Goal: Task Accomplishment & Management: Manage account settings

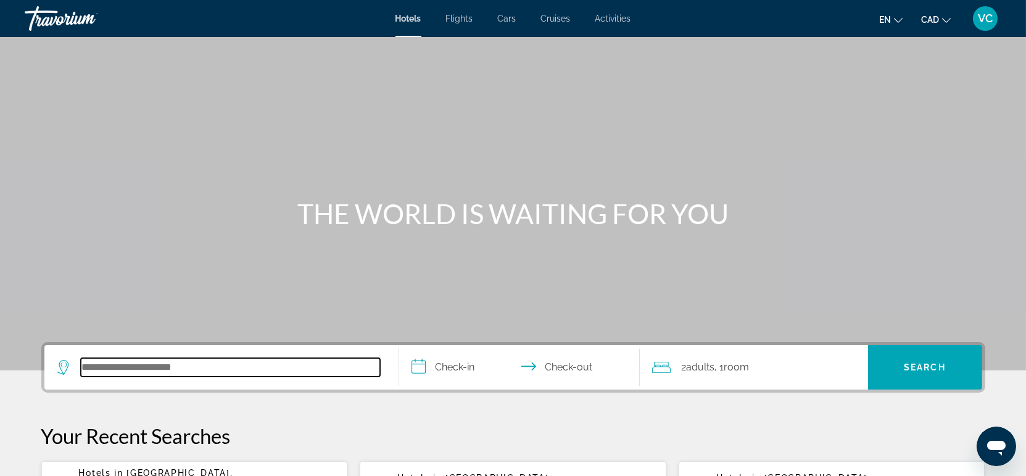
click at [109, 373] on input "Search hotel destination" at bounding box center [230, 367] width 299 height 19
click at [104, 366] on input "Search hotel destination" at bounding box center [230, 367] width 299 height 19
type input "*"
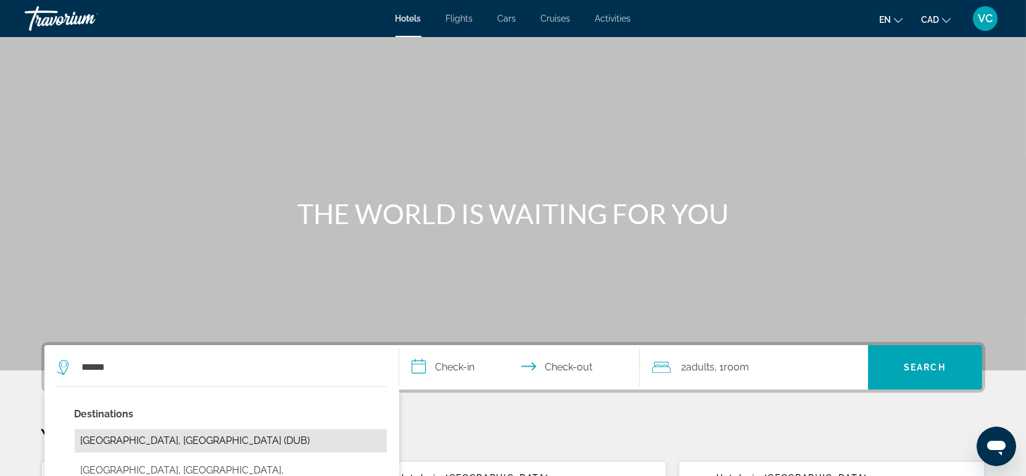
click at [140, 434] on button "Dublin, Ireland (DUB)" at bounding box center [231, 440] width 312 height 23
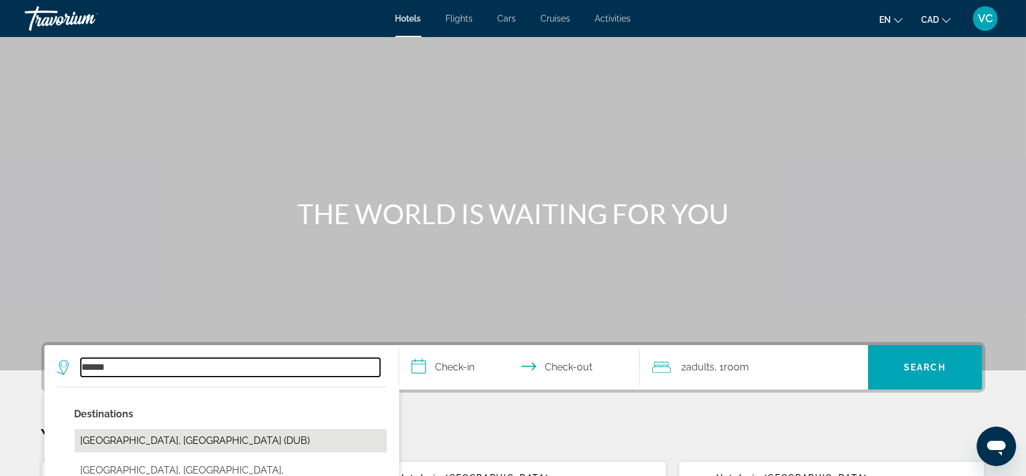
type input "**********"
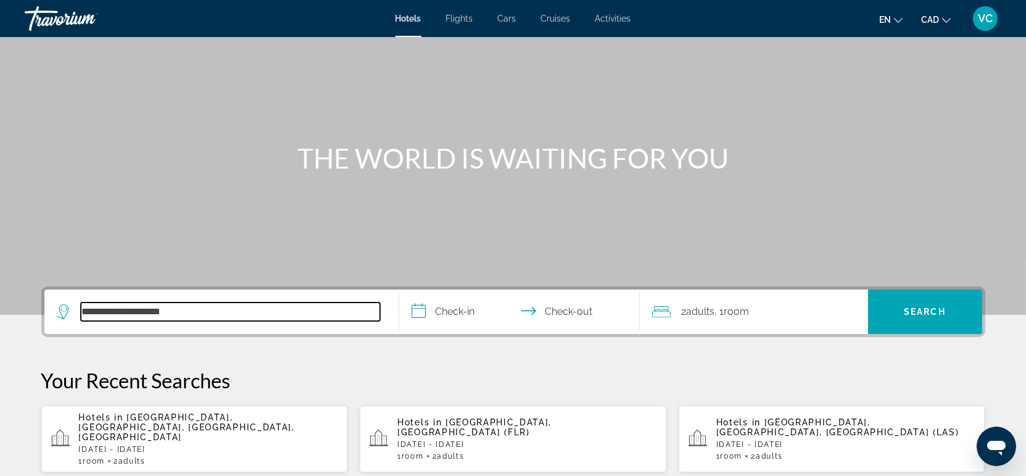
scroll to position [27, 0]
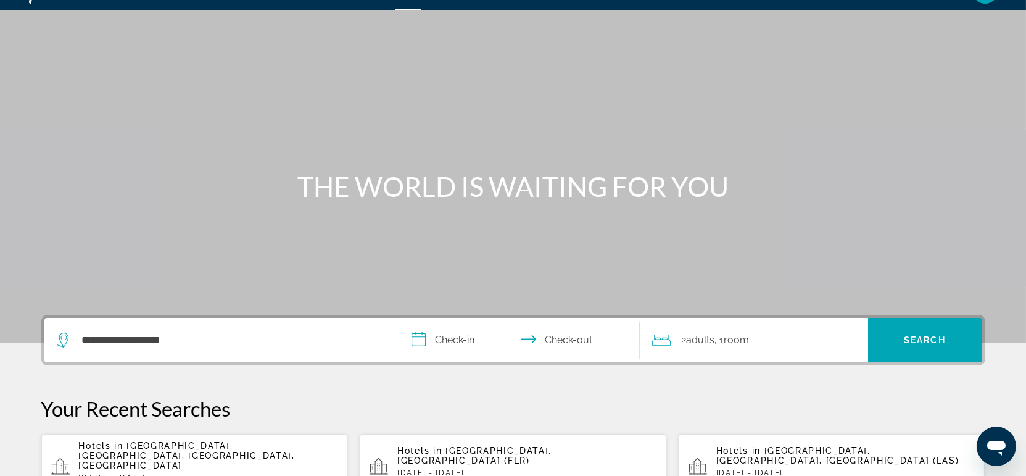
click at [453, 338] on input "**********" at bounding box center [522, 342] width 246 height 48
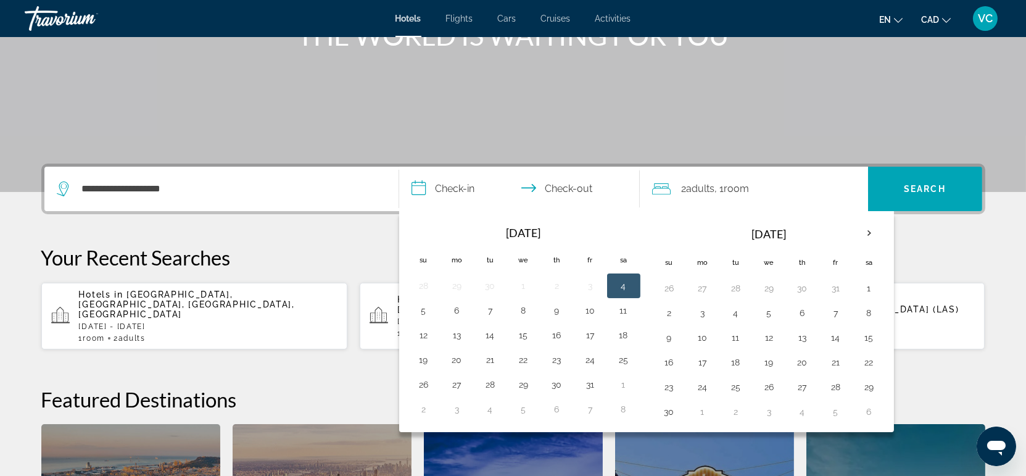
scroll to position [164, 0]
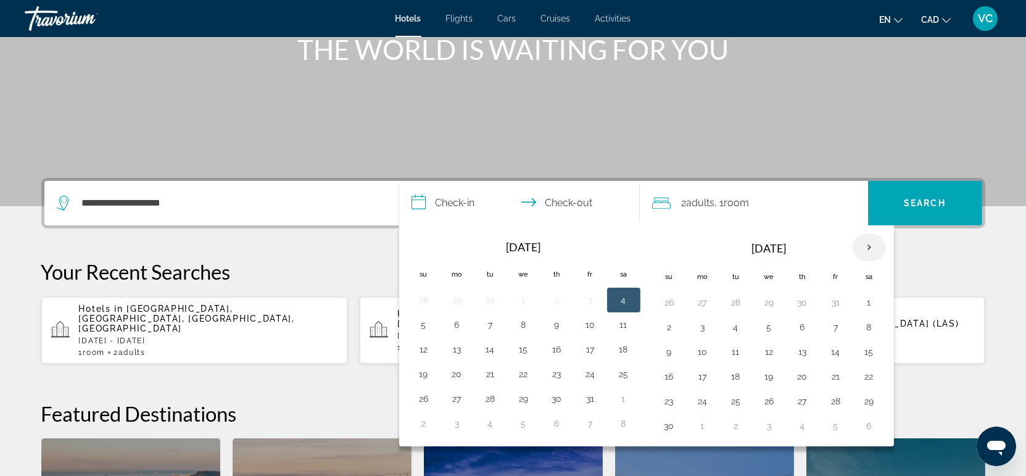
click at [869, 240] on th "Next month" at bounding box center [869, 247] width 33 height 27
click at [830, 348] on button "19" at bounding box center [836, 351] width 20 height 17
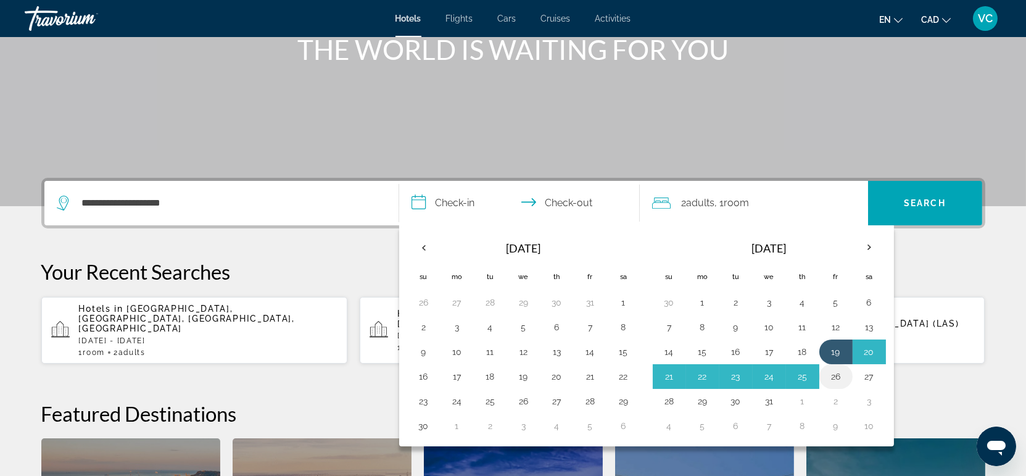
click at [839, 376] on button "26" at bounding box center [836, 376] width 20 height 17
type input "**********"
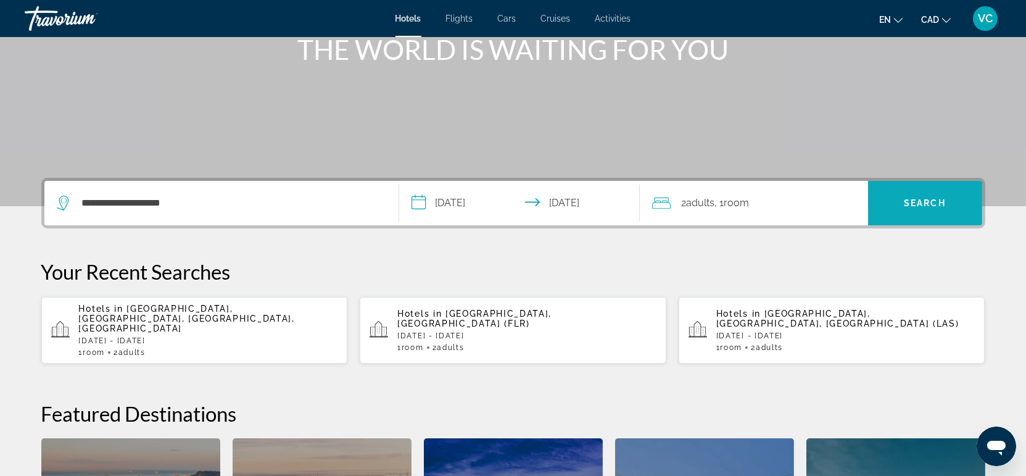
click at [921, 202] on span "Search" at bounding box center [925, 203] width 42 height 10
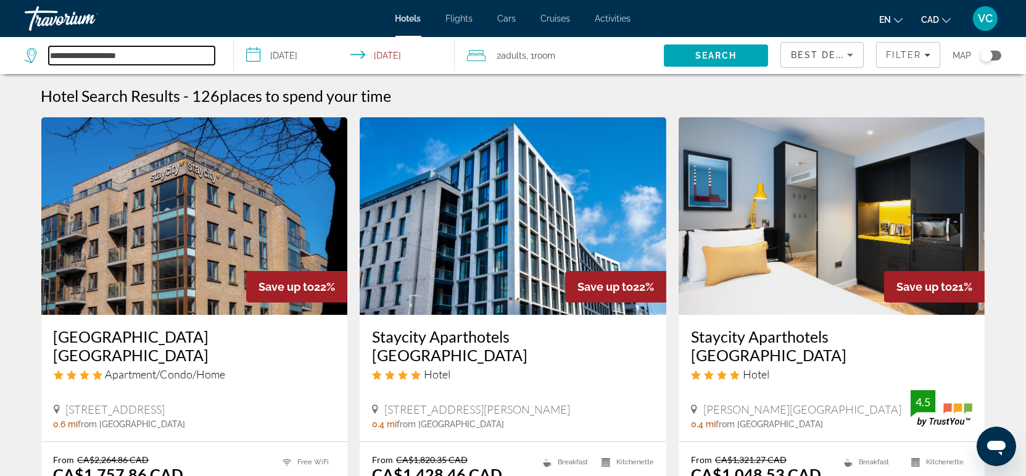
drag, startPoint x: 160, startPoint y: 50, endPoint x: 35, endPoint y: 41, distance: 126.2
click at [35, 41] on div "**********" at bounding box center [123, 55] width 196 height 37
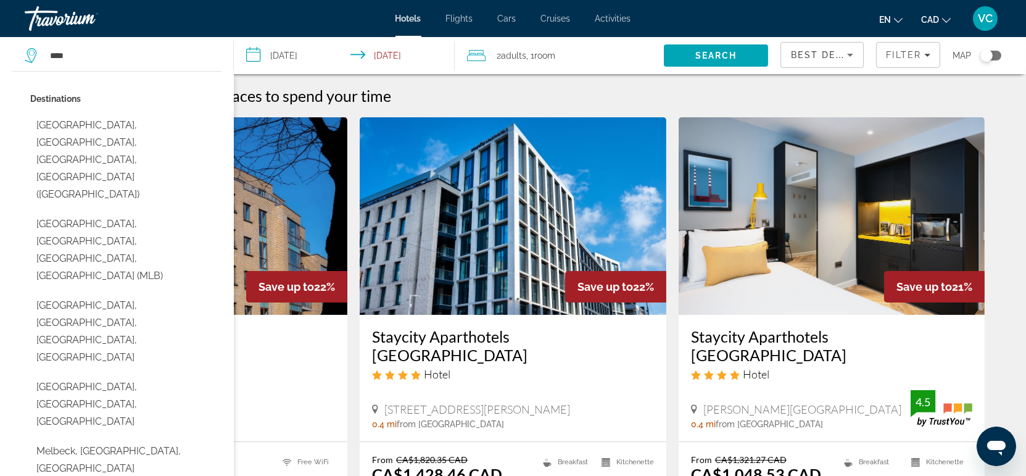
click at [125, 125] on button "Melbourne, Victoria, VIC, Australia (MEL)" at bounding box center [125, 160] width 191 height 93
type input "**********"
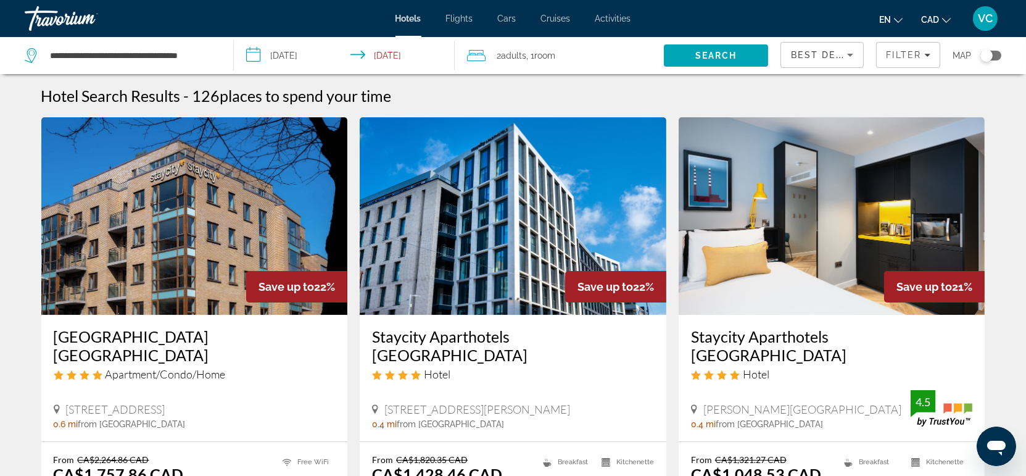
click at [285, 59] on input "**********" at bounding box center [347, 57] width 226 height 41
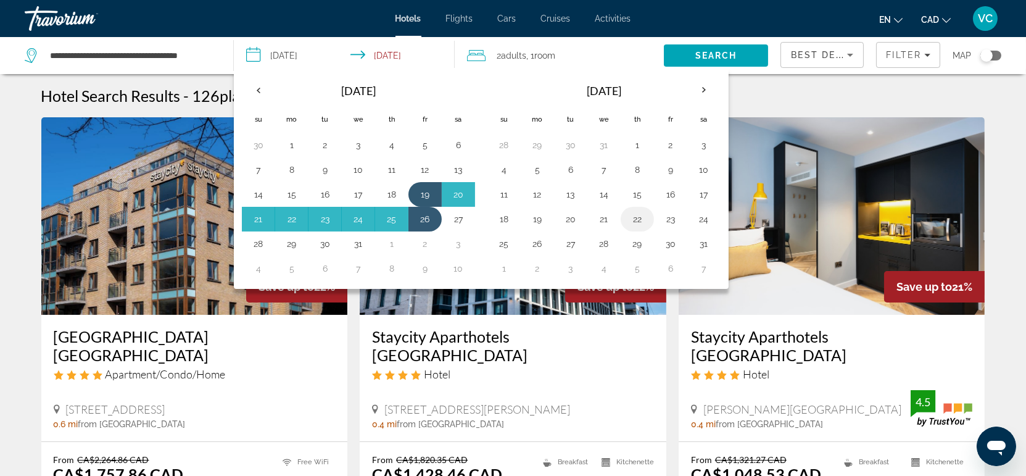
click at [635, 218] on button "22" at bounding box center [637, 218] width 20 height 17
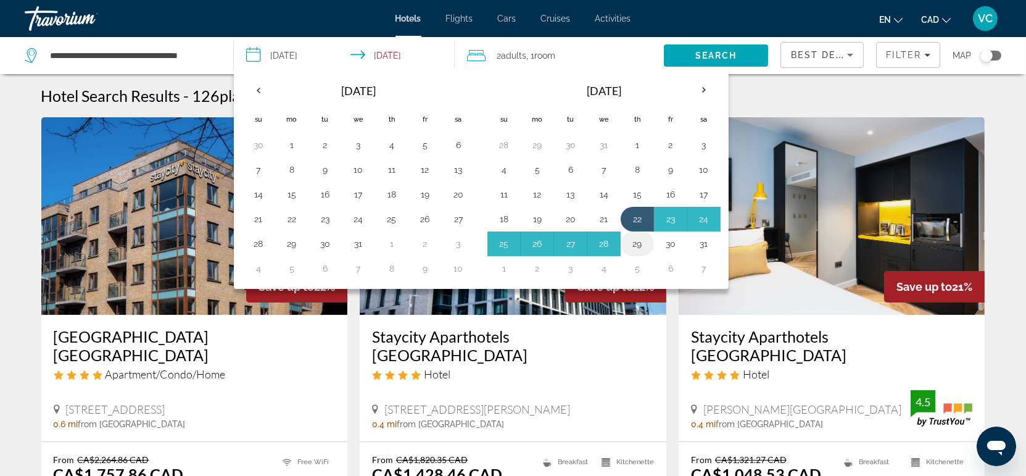
click at [634, 240] on button "29" at bounding box center [637, 243] width 20 height 17
type input "**********"
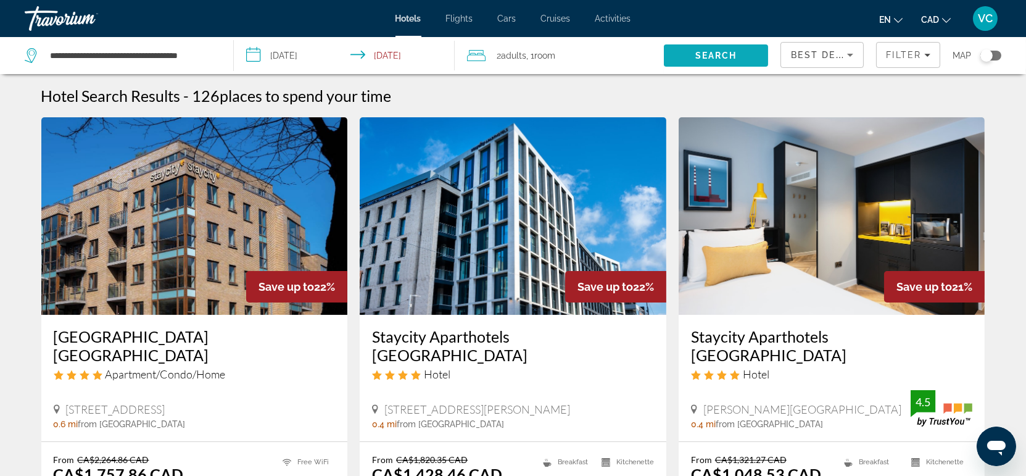
click at [718, 60] on span "Search" at bounding box center [716, 56] width 42 height 10
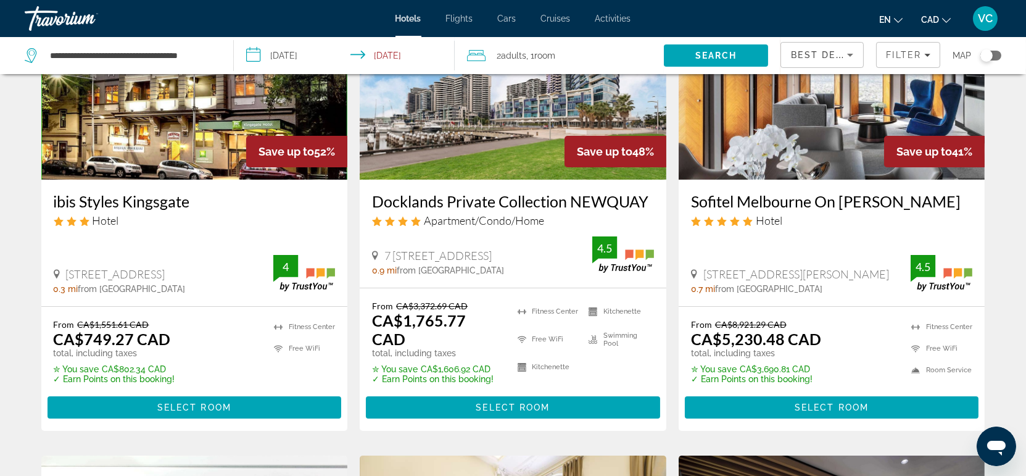
scroll to position [137, 0]
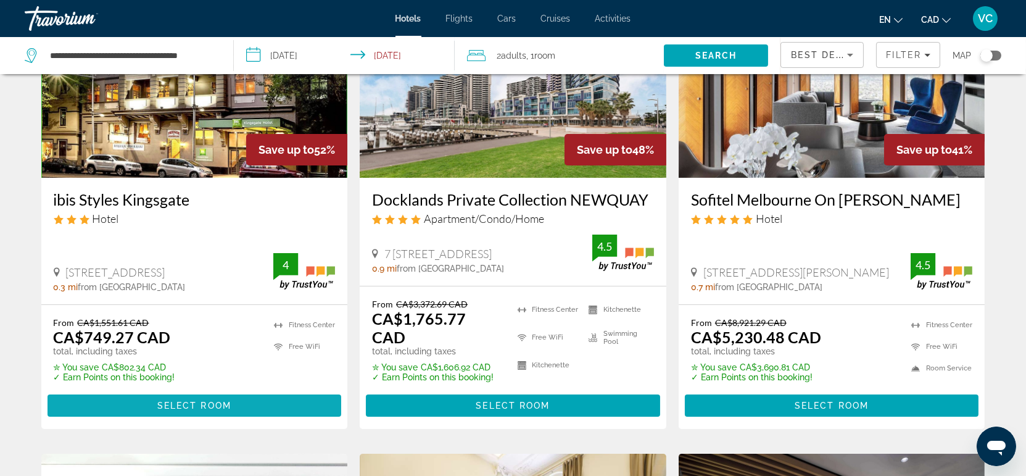
click at [188, 400] on span "Select Room" at bounding box center [194, 405] width 74 height 10
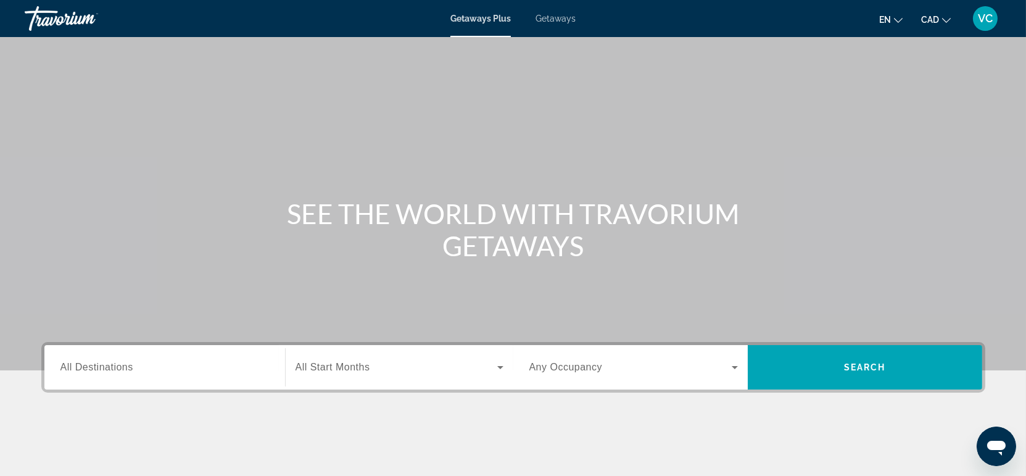
click at [559, 18] on span "Getaways" at bounding box center [555, 19] width 40 height 10
click at [110, 360] on input "Destination All Destinations" at bounding box center [164, 367] width 209 height 15
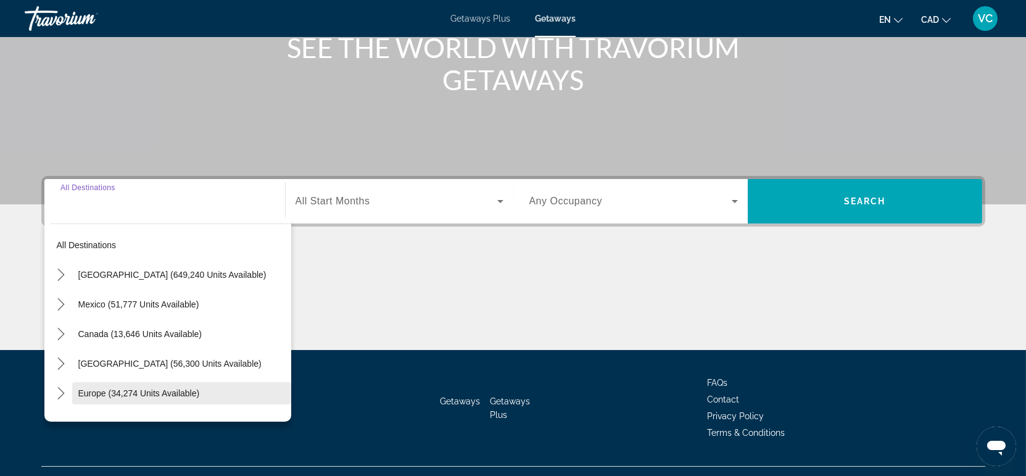
scroll to position [191, 0]
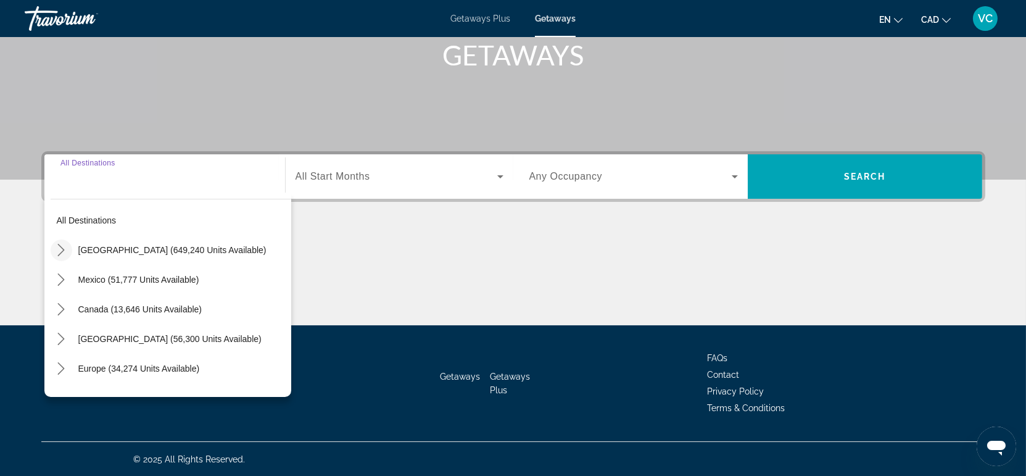
click at [64, 253] on icon "Toggle United States (649,240 units available) submenu" at bounding box center [61, 250] width 12 height 12
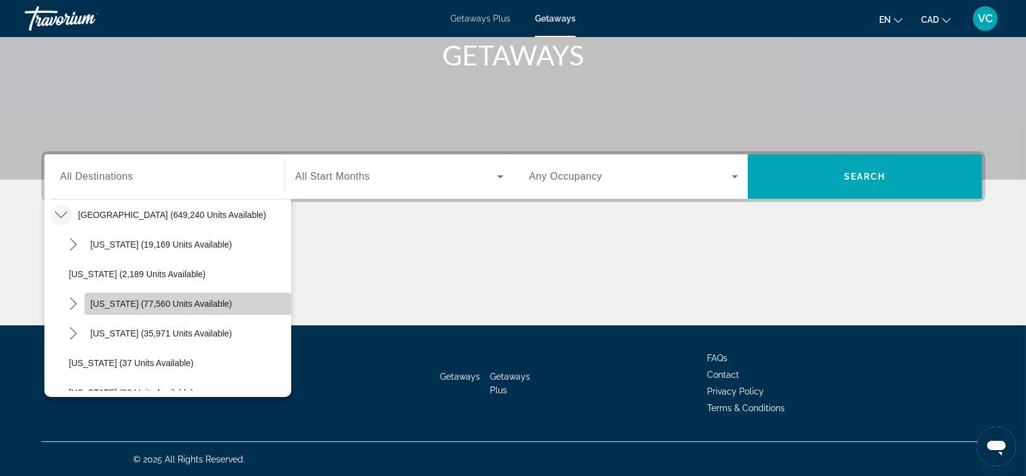
click at [204, 305] on span "California (77,560 units available)" at bounding box center [162, 304] width 142 height 10
type input "**********"
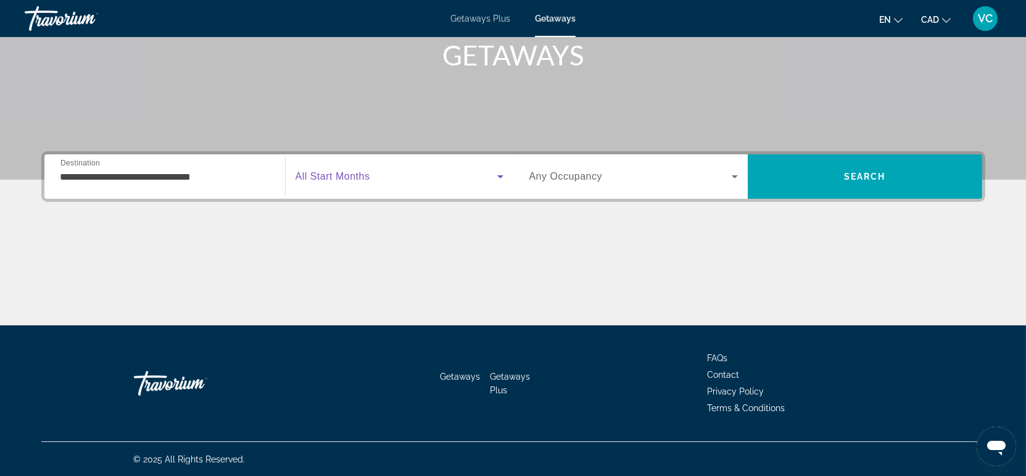
click at [381, 172] on span "Search widget" at bounding box center [397, 176] width 202 height 15
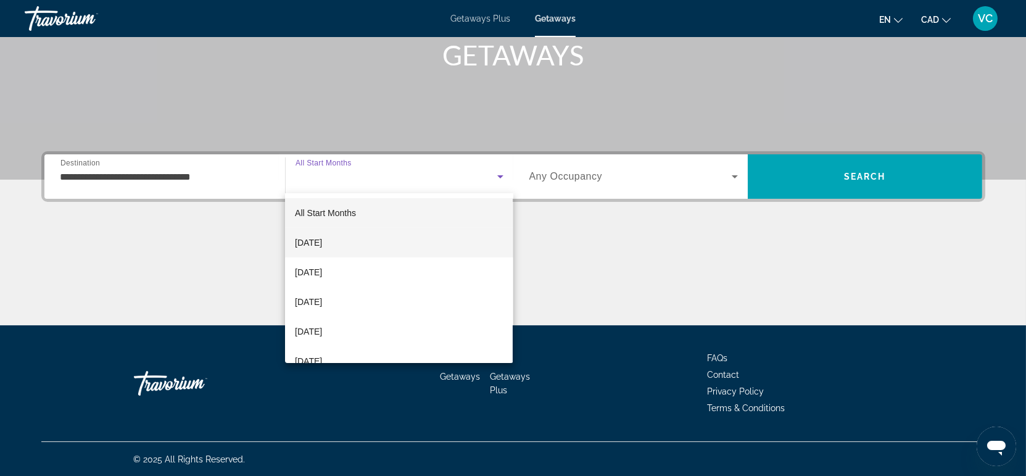
drag, startPoint x: 360, startPoint y: 249, endPoint x: 382, endPoint y: 241, distance: 23.0
click at [361, 249] on mat-option "October 2025" at bounding box center [399, 243] width 228 height 30
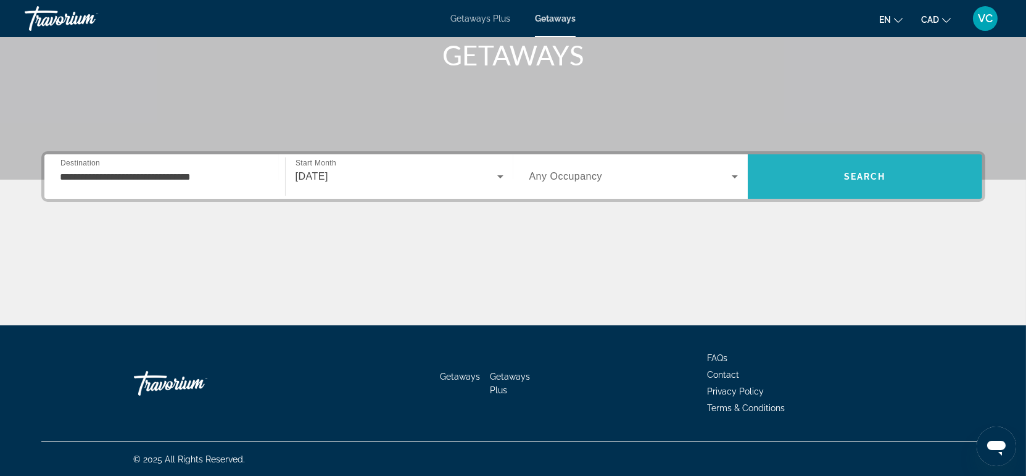
click at [853, 175] on span "Search" at bounding box center [865, 177] width 42 height 10
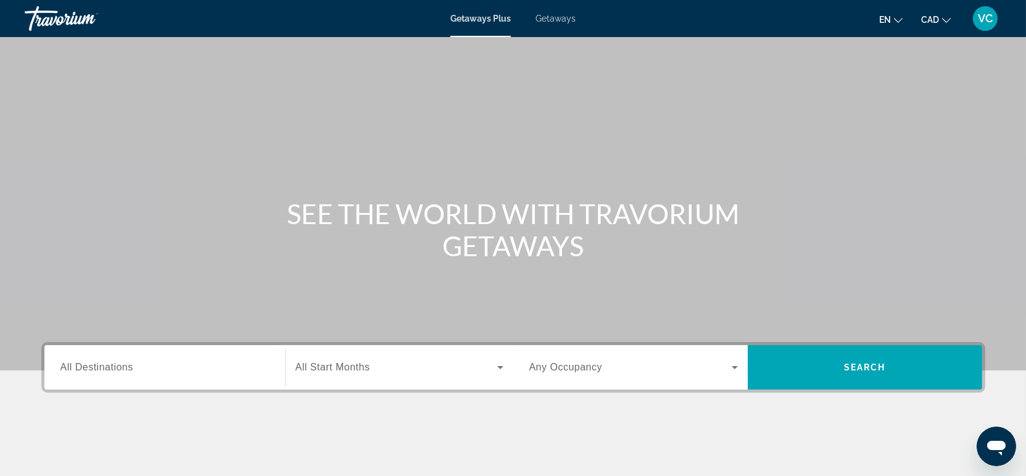
click at [550, 20] on span "Getaways" at bounding box center [555, 19] width 40 height 10
click at [89, 362] on span "All Destinations" at bounding box center [96, 367] width 73 height 10
click at [89, 362] on input "Destination All Destinations" at bounding box center [164, 367] width 209 height 15
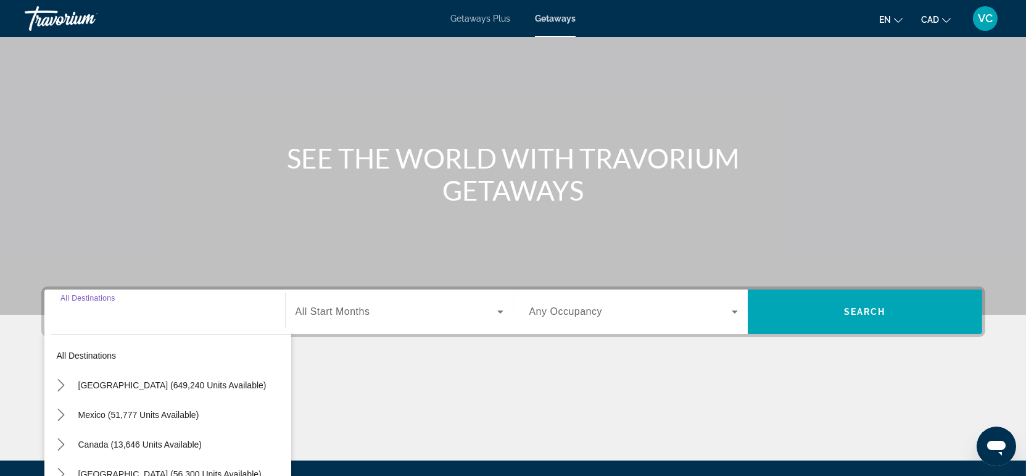
scroll to position [191, 0]
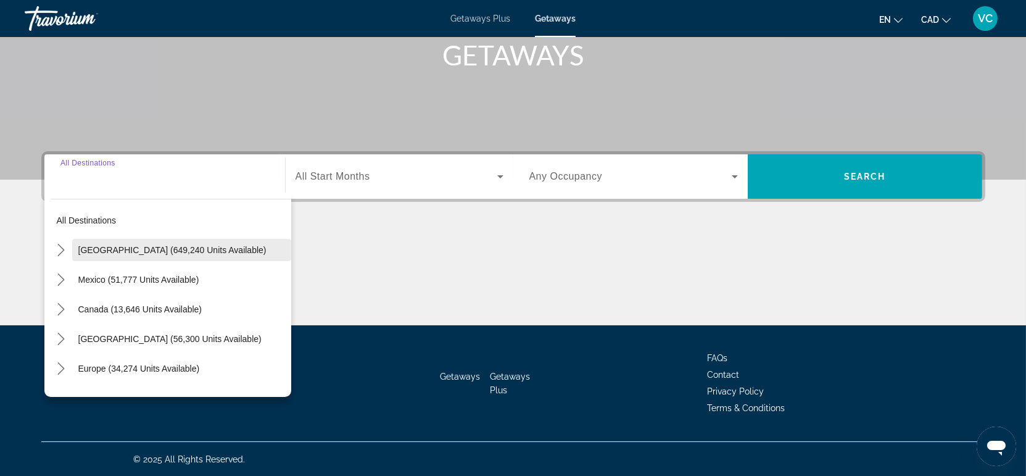
click at [112, 251] on span "United States (649,240 units available)" at bounding box center [172, 250] width 188 height 10
type input "**********"
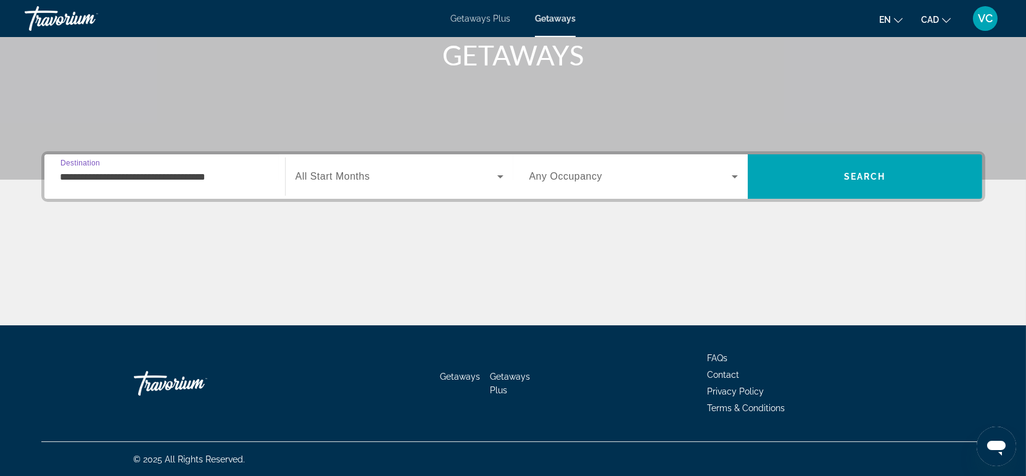
click at [64, 176] on input "**********" at bounding box center [164, 177] width 209 height 15
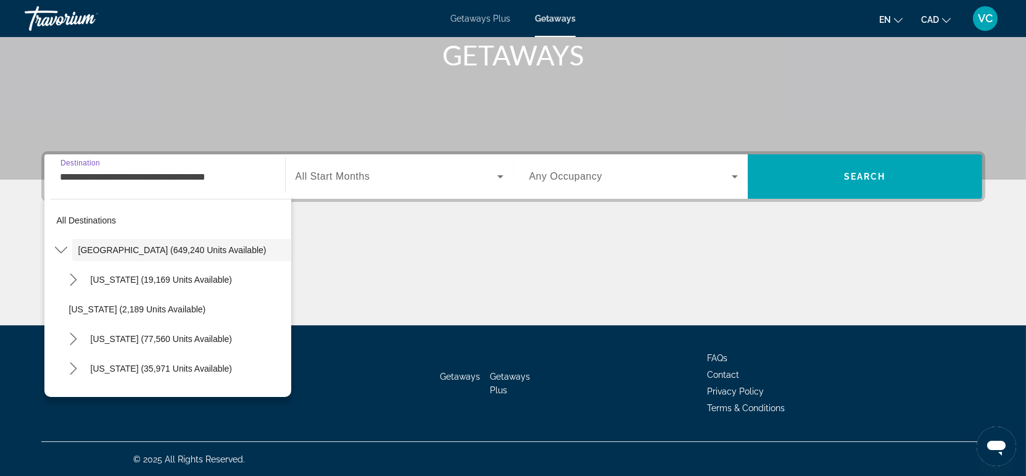
click at [314, 169] on span "Search widget" at bounding box center [397, 176] width 202 height 15
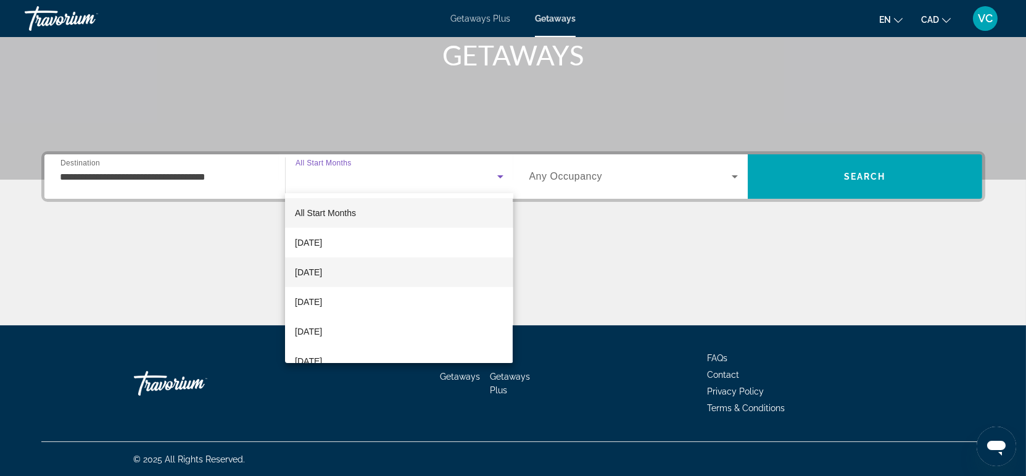
drag, startPoint x: 334, startPoint y: 269, endPoint x: 440, endPoint y: 260, distance: 106.5
click at [322, 270] on span "November 2025" at bounding box center [308, 272] width 27 height 15
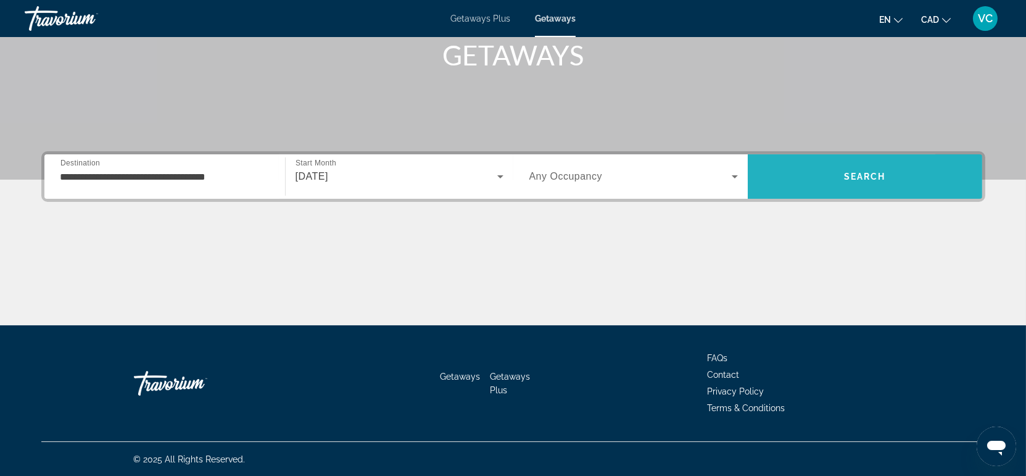
click at [803, 174] on span "Search" at bounding box center [865, 177] width 234 height 30
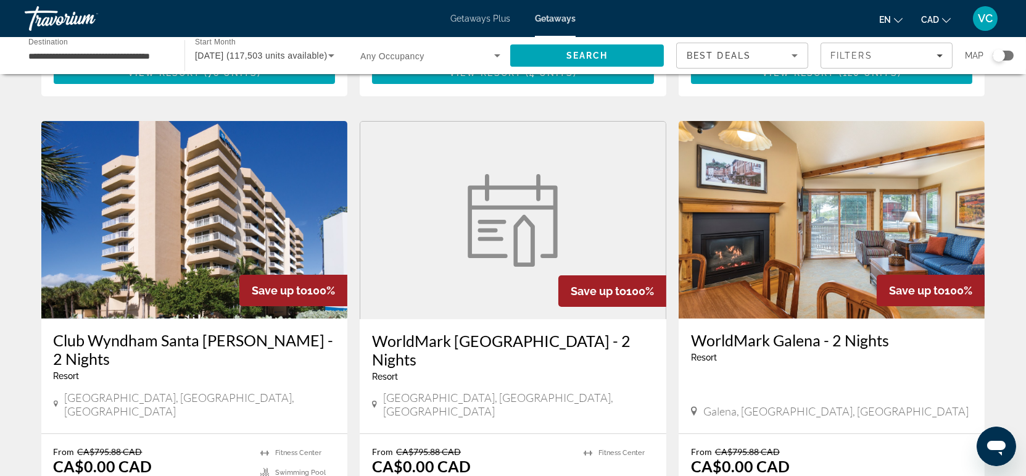
scroll to position [479, 0]
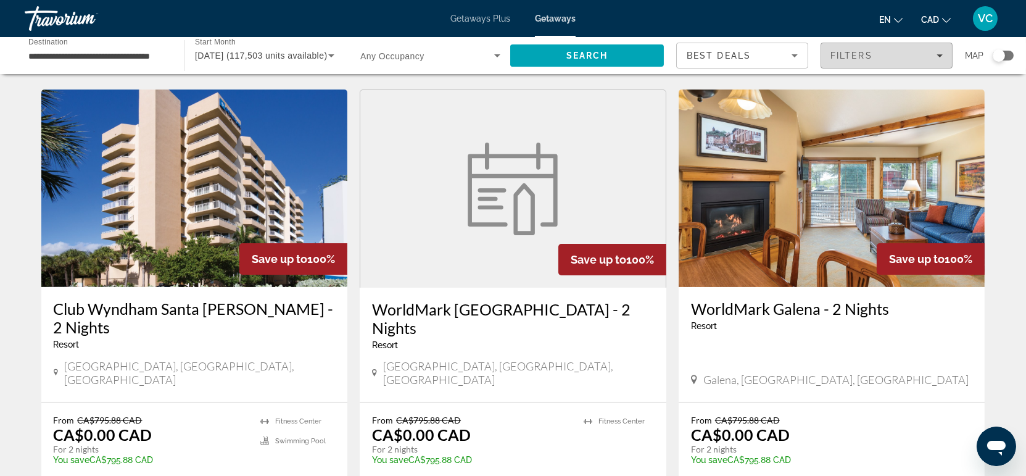
click at [844, 53] on span "Filters" at bounding box center [851, 56] width 42 height 10
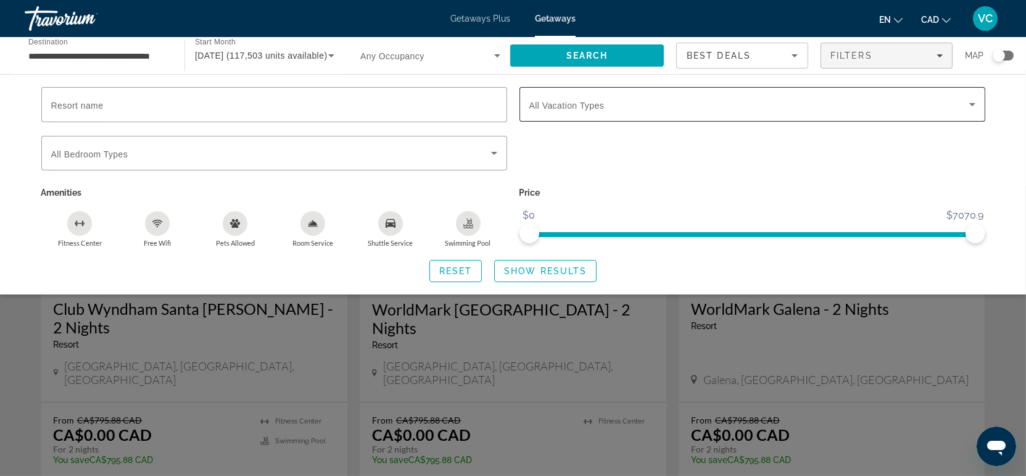
click at [555, 107] on span "All Vacation Types" at bounding box center [566, 106] width 75 height 10
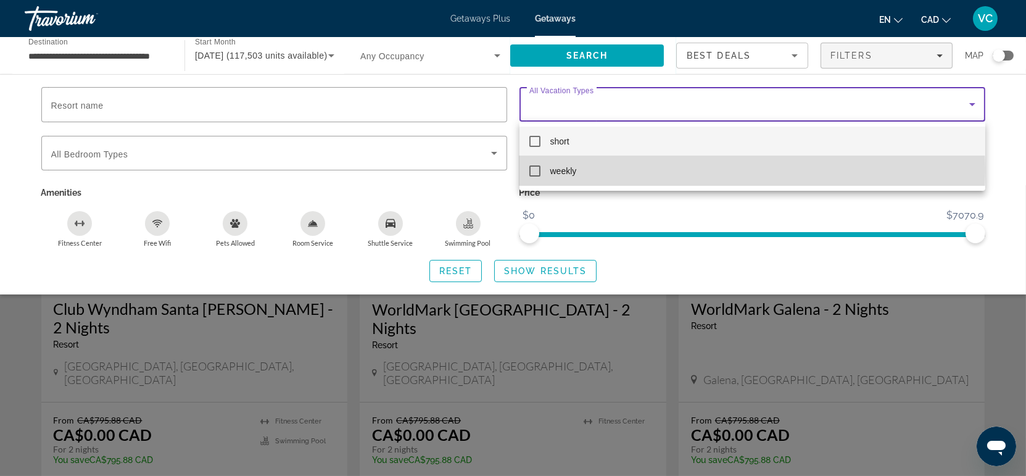
click at [566, 170] on span "weekly" at bounding box center [563, 170] width 27 height 15
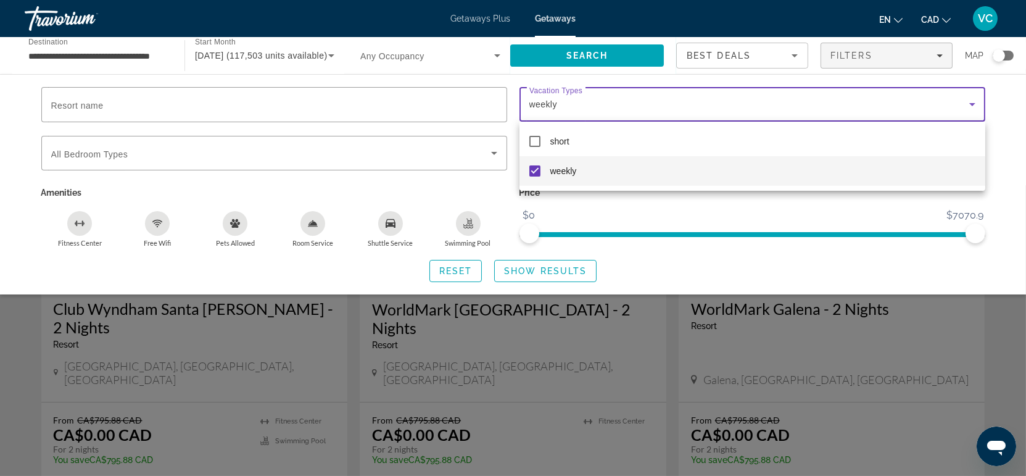
click at [533, 268] on div at bounding box center [513, 238] width 1026 height 476
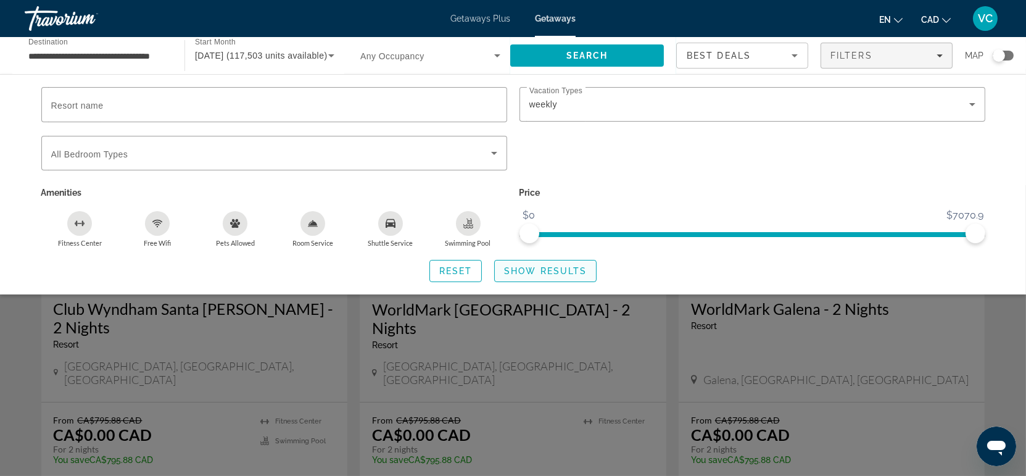
click at [553, 270] on span "Show Results" at bounding box center [545, 271] width 83 height 10
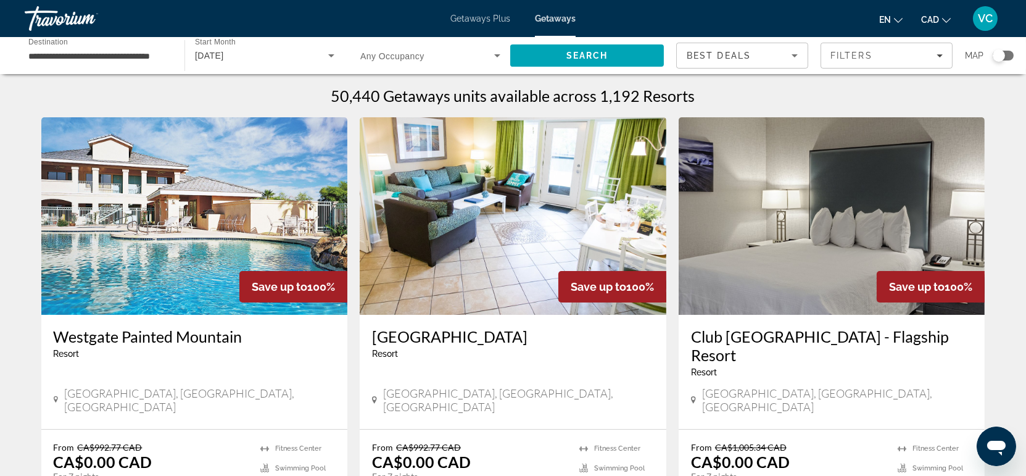
scroll to position [68, 0]
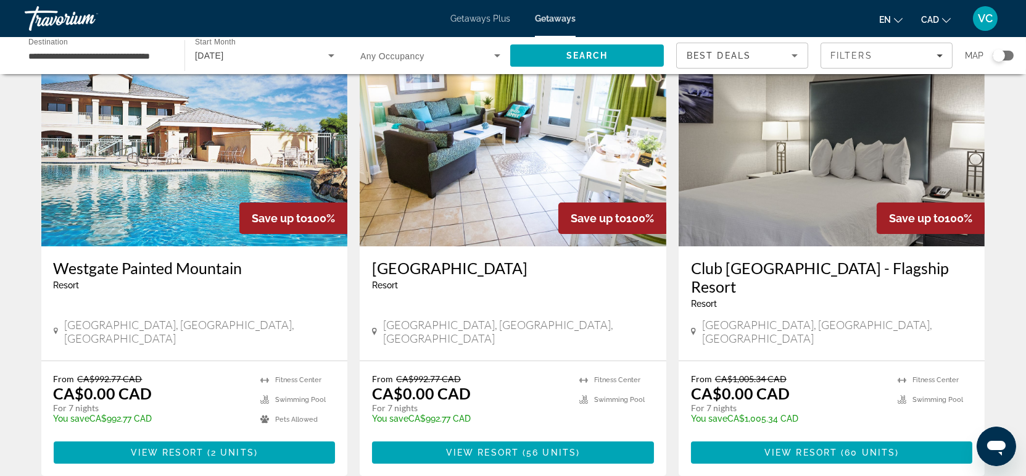
click at [774, 192] on img "Main content" at bounding box center [832, 147] width 307 height 197
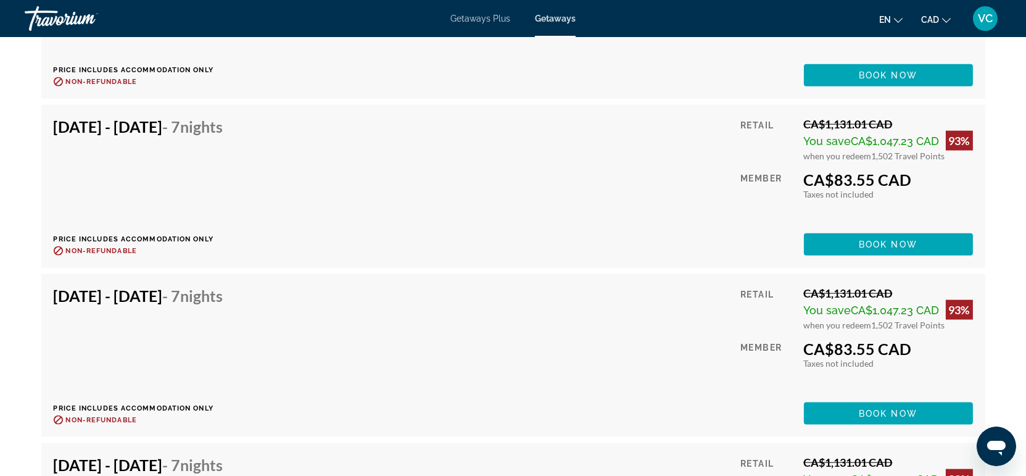
scroll to position [2991, 0]
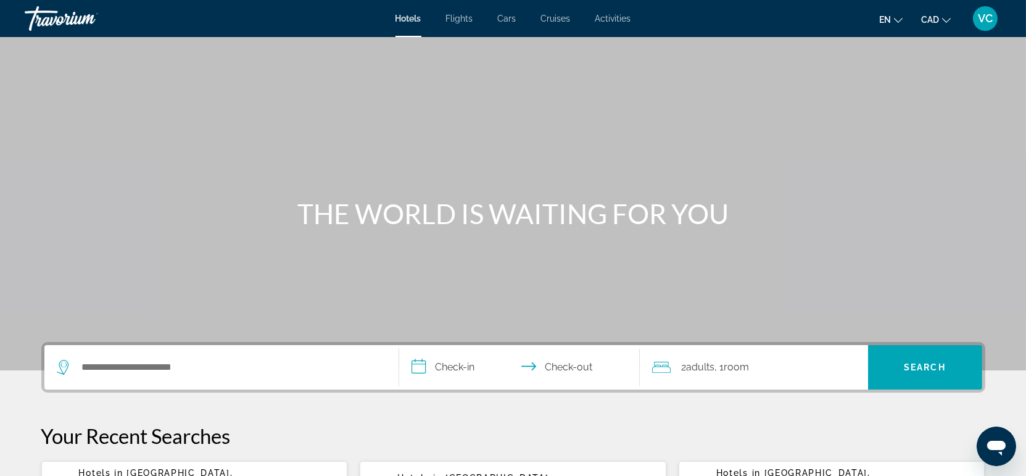
click at [987, 22] on span "VC" at bounding box center [985, 18] width 15 height 12
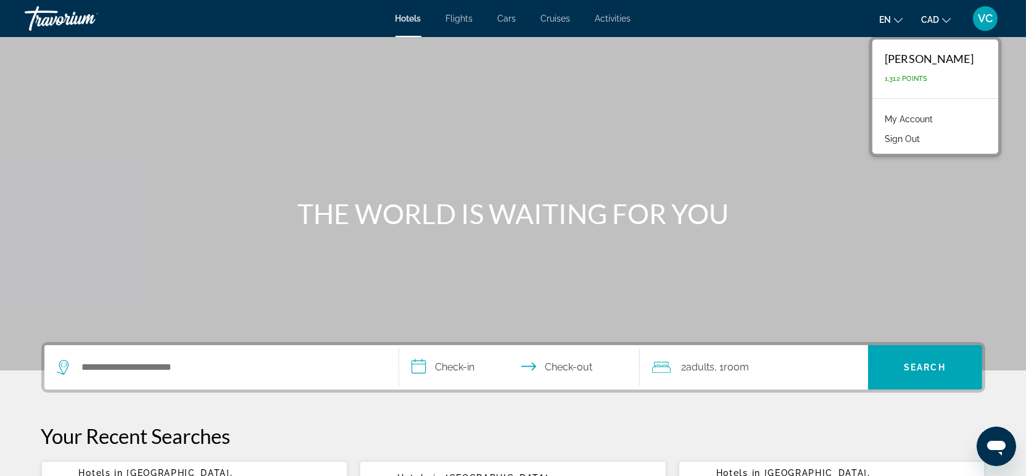
click at [987, 27] on div "VC" at bounding box center [985, 18] width 25 height 25
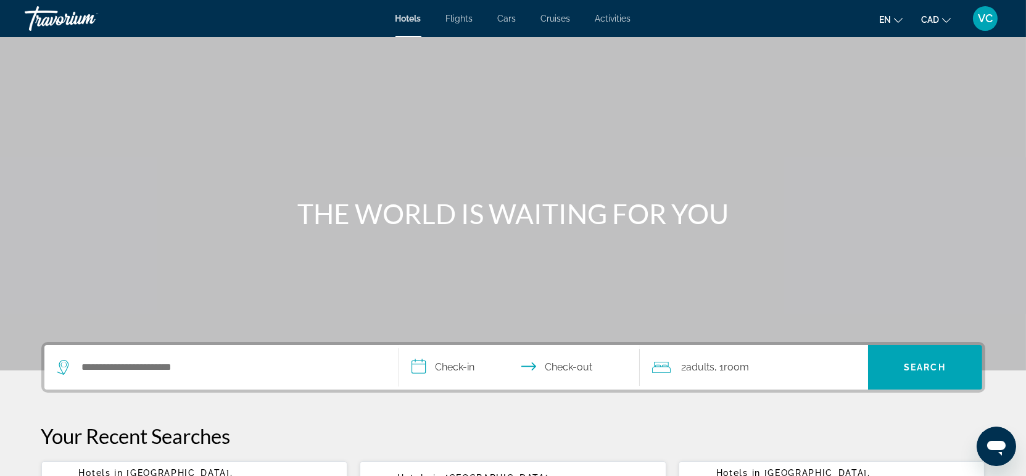
click at [978, 19] on span "VC" at bounding box center [985, 18] width 15 height 12
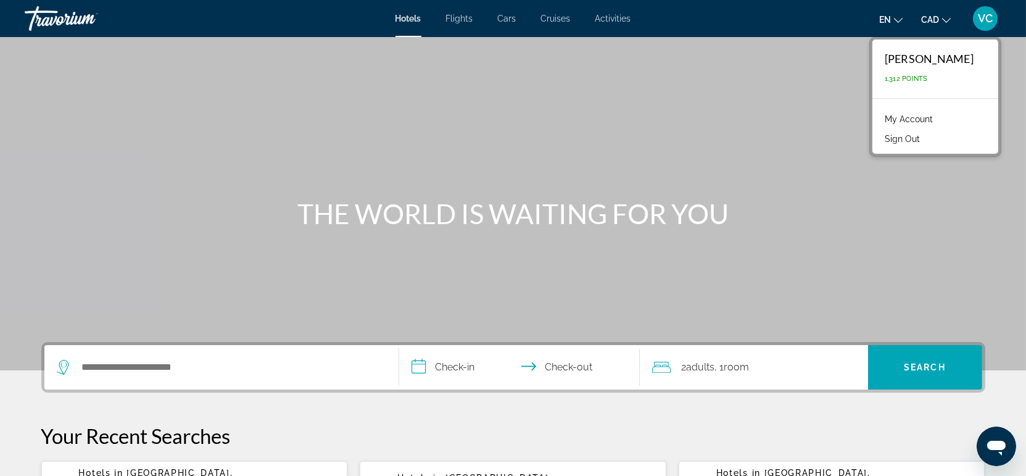
click at [912, 65] on div "Victoria Covali 1,312 Points" at bounding box center [935, 68] width 126 height 59
click at [911, 78] on span "1,312 Points" at bounding box center [906, 79] width 43 height 8
click at [938, 118] on link "My Account" at bounding box center [908, 119] width 60 height 16
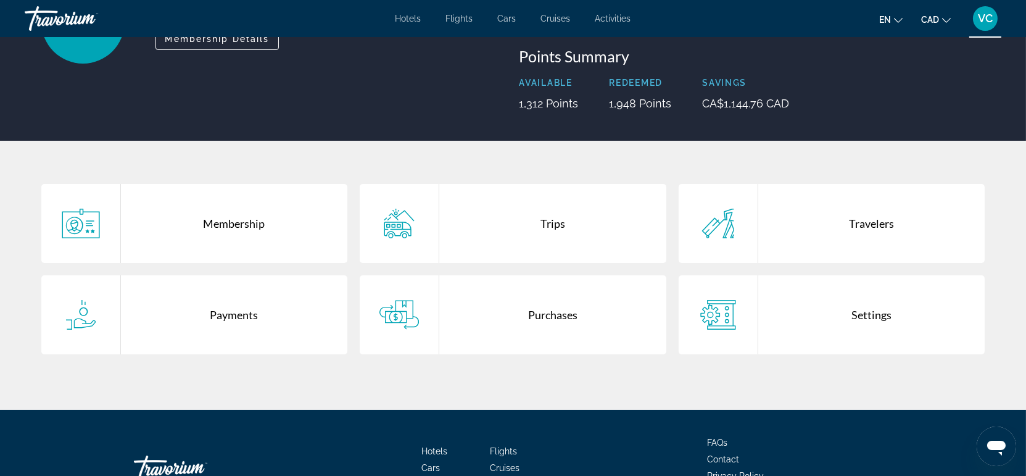
scroll to position [137, 0]
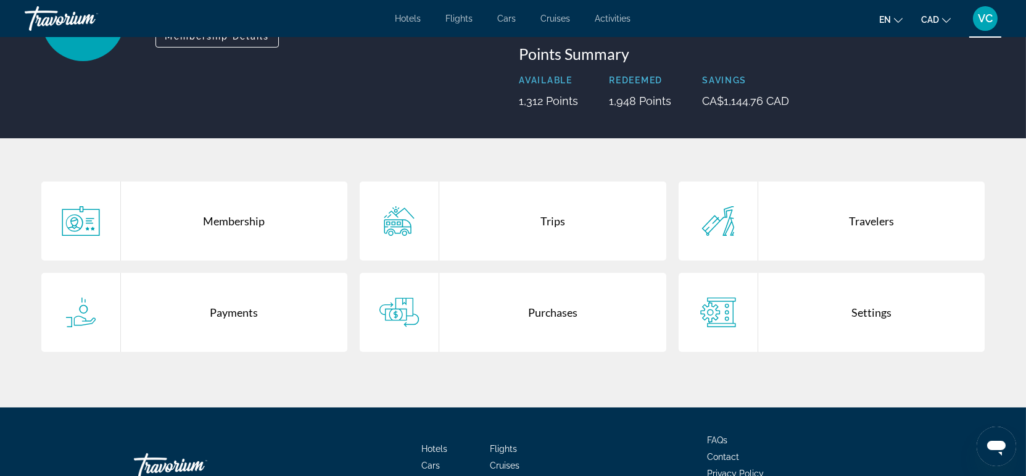
click at [841, 314] on div "Settings" at bounding box center [871, 312] width 227 height 79
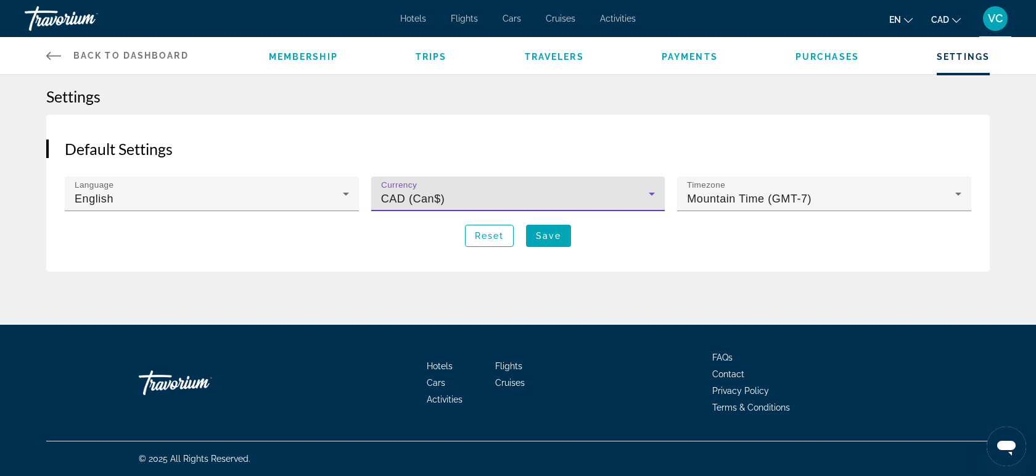
click at [651, 192] on icon "Main content" at bounding box center [652, 193] width 6 height 3
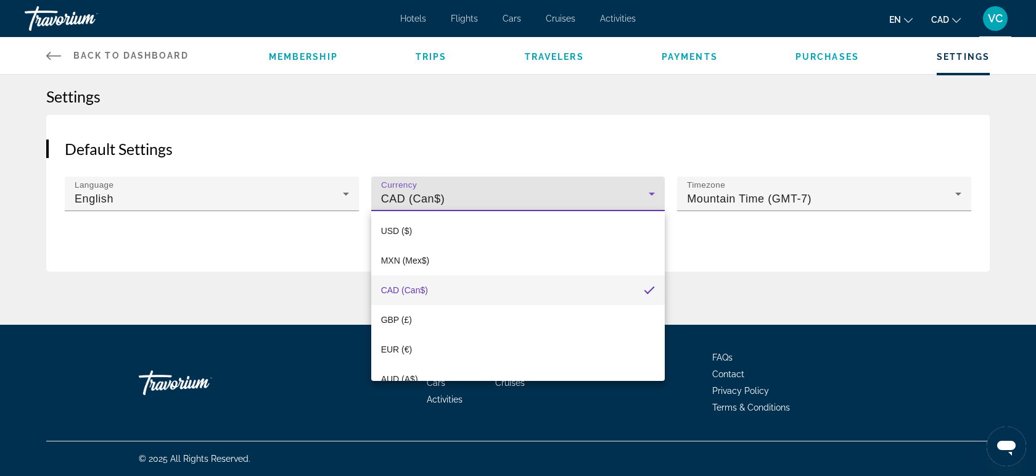
click at [84, 300] on div at bounding box center [518, 238] width 1036 height 476
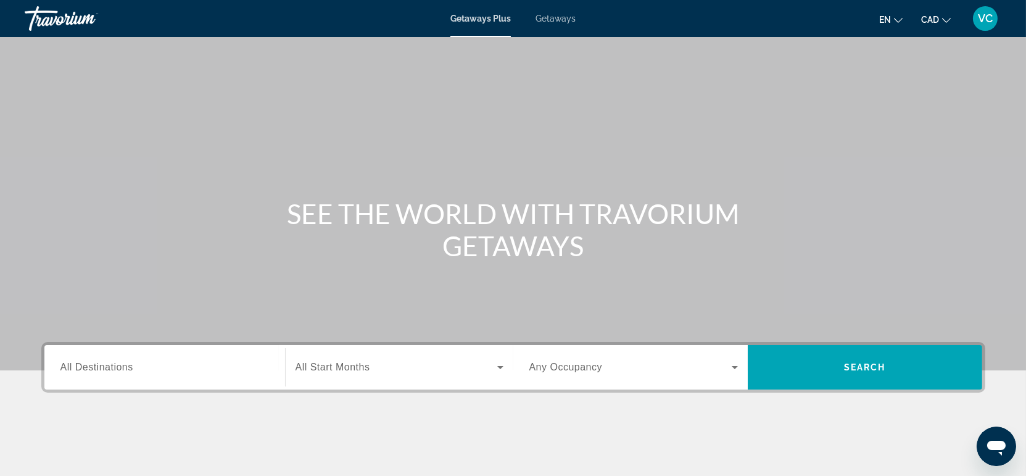
click at [985, 17] on span "VC" at bounding box center [985, 18] width 15 height 12
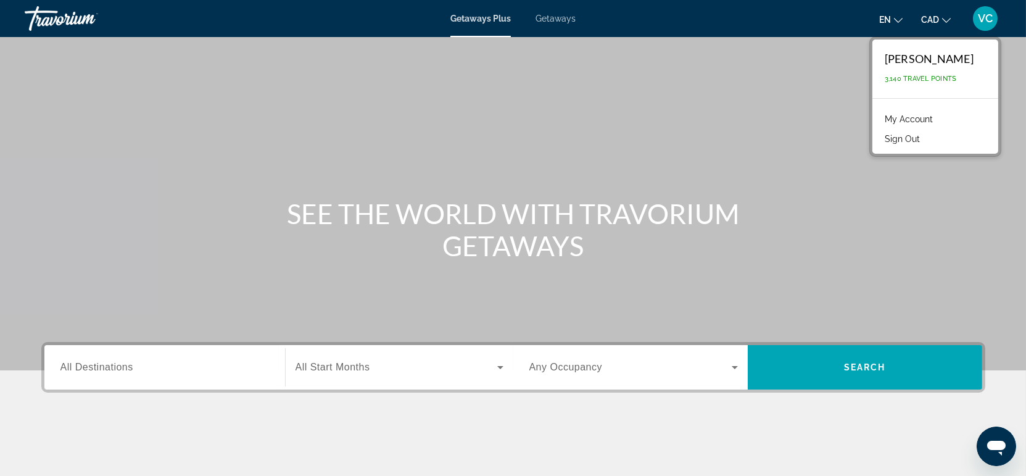
click at [920, 118] on link "My Account" at bounding box center [908, 119] width 60 height 16
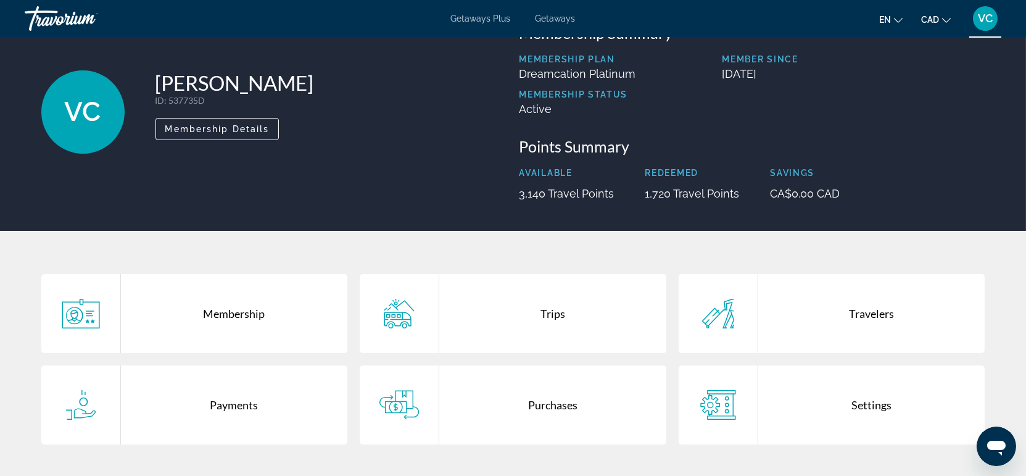
scroll to position [68, 0]
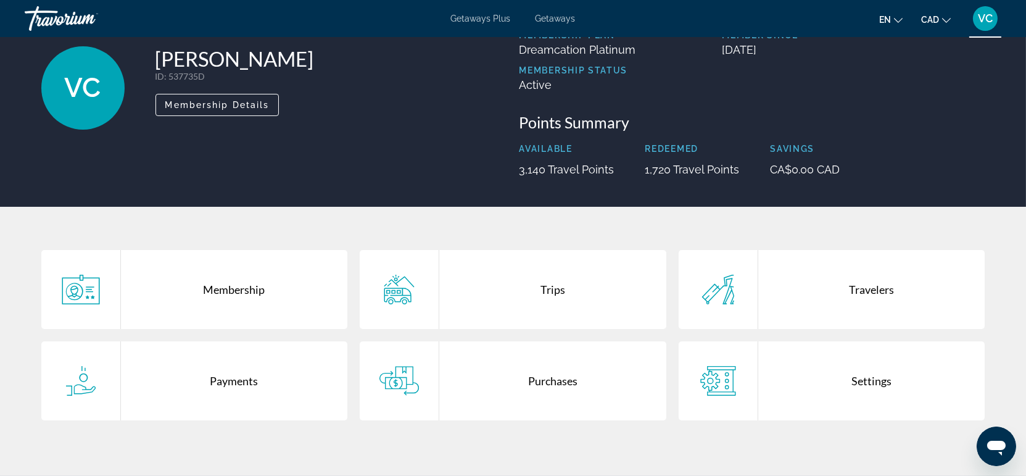
click at [839, 376] on div "Settings" at bounding box center [871, 380] width 227 height 79
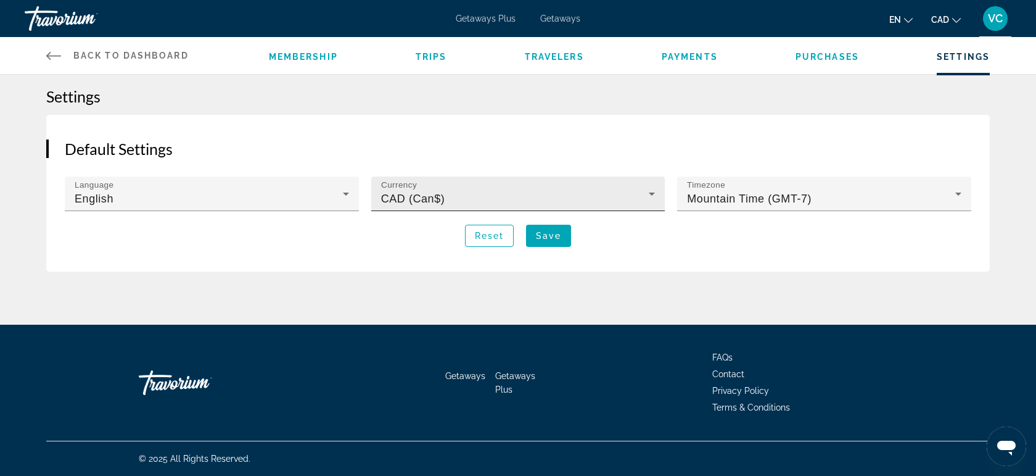
click at [608, 199] on div "CAD (Can$)" at bounding box center [515, 198] width 268 height 15
